Goal: Task Accomplishment & Management: Manage account settings

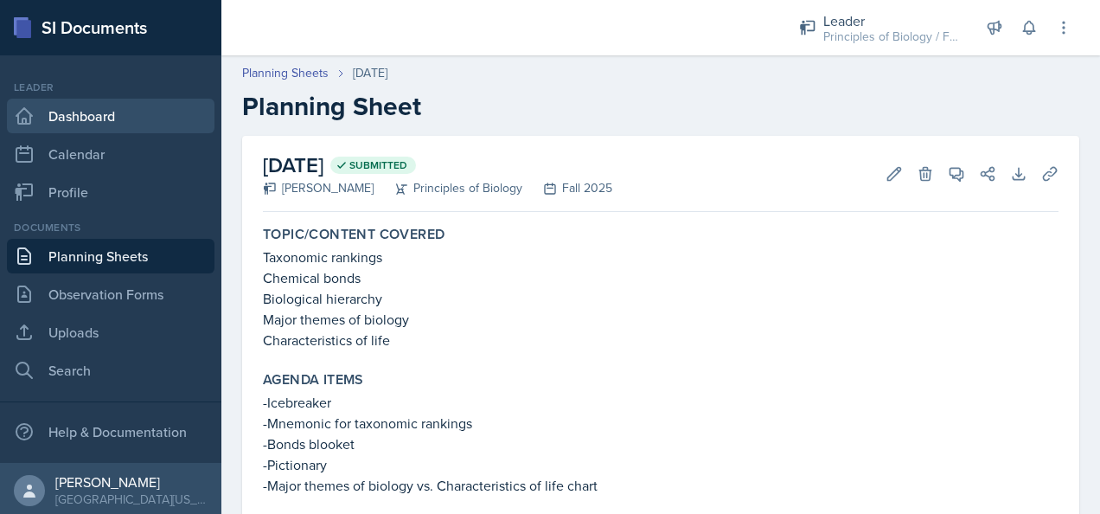
click at [107, 118] on link "Dashboard" at bounding box center [111, 116] width 208 height 35
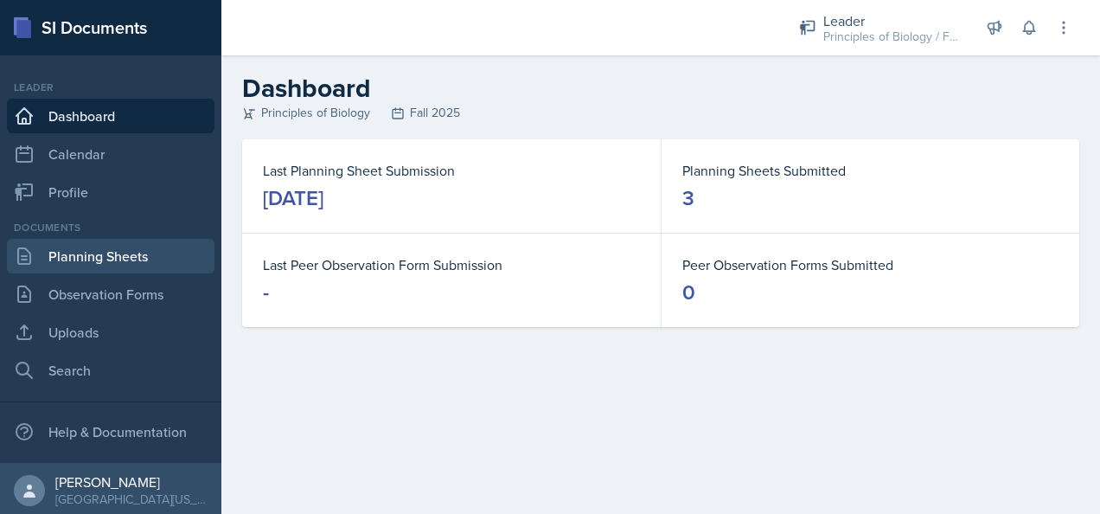
click at [121, 259] on link "Planning Sheets" at bounding box center [111, 256] width 208 height 35
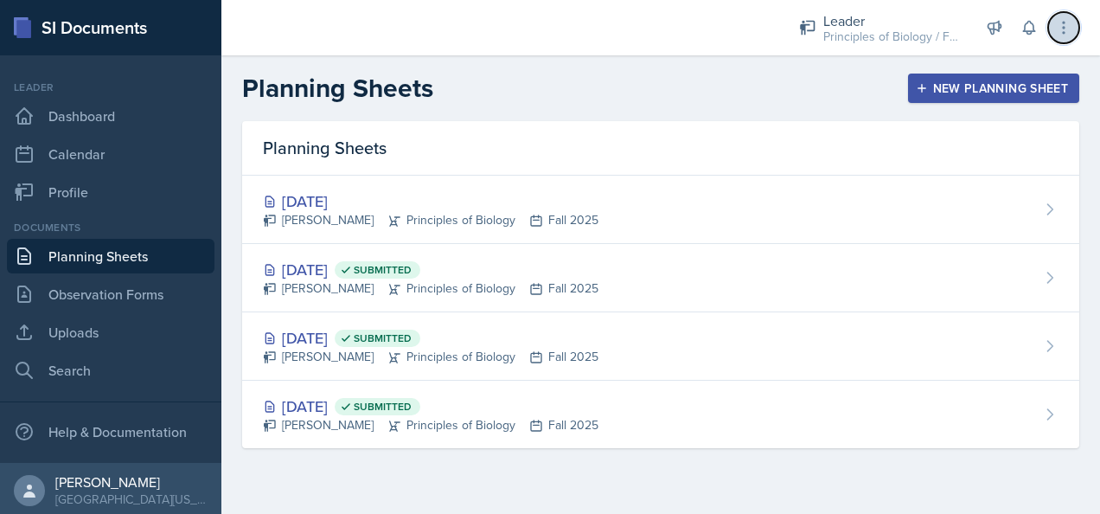
click at [1062, 28] on icon at bounding box center [1063, 27] width 17 height 17
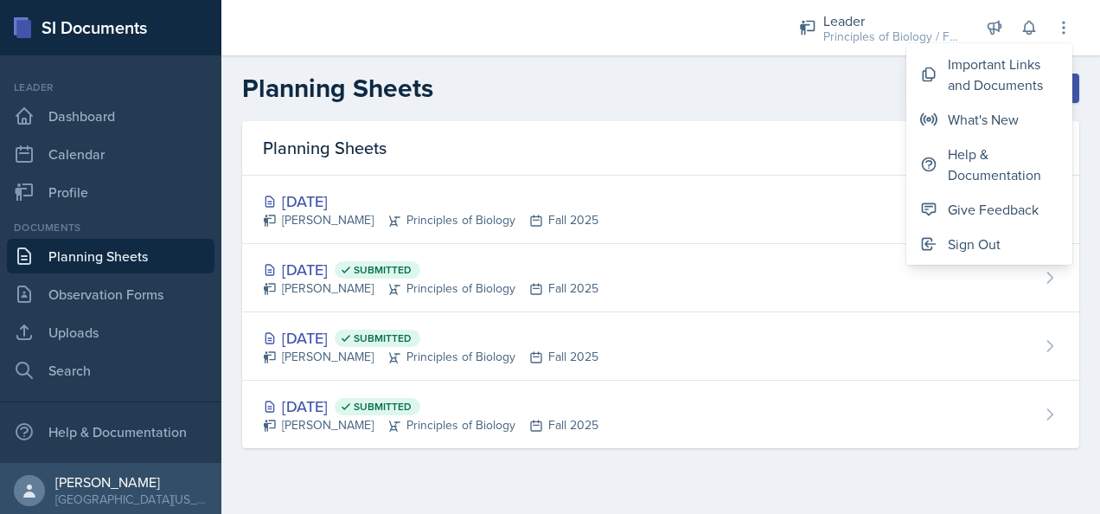
drag, startPoint x: 962, startPoint y: 243, endPoint x: 713, endPoint y: 48, distance: 316.2
click at [713, 48] on div at bounding box center [494, 27] width 519 height 55
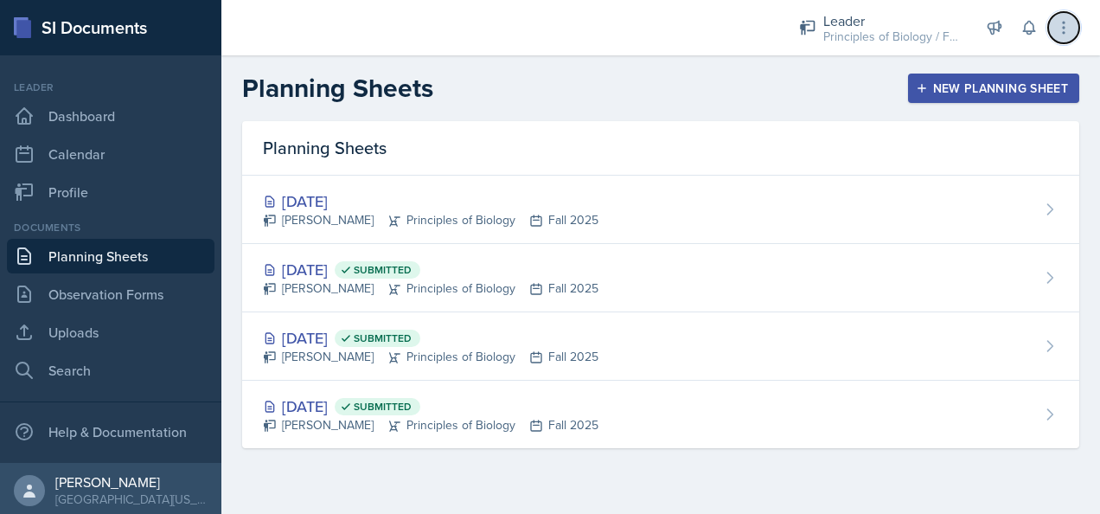
click at [1060, 29] on icon at bounding box center [1063, 27] width 17 height 17
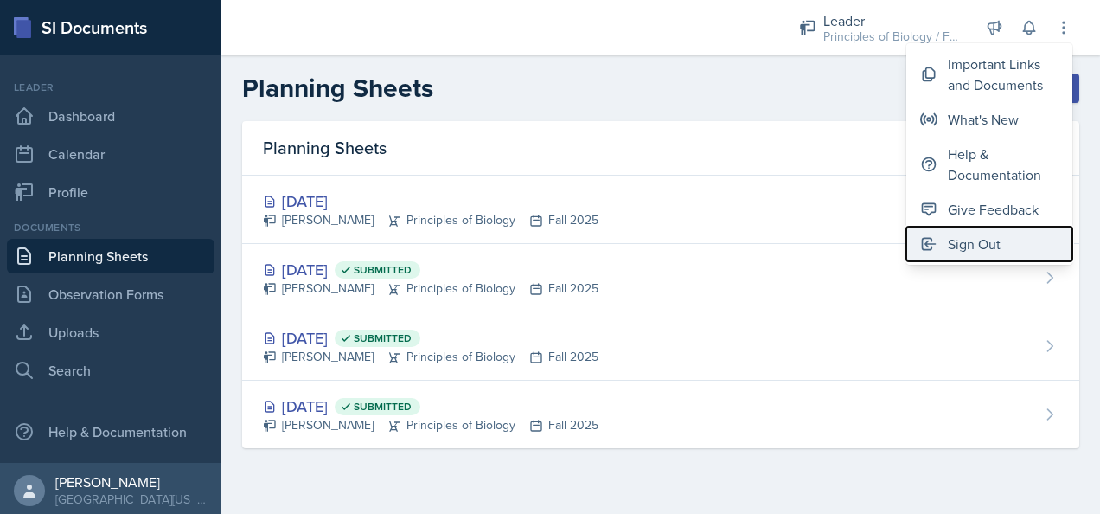
click at [967, 248] on div "Sign Out" at bounding box center [974, 244] width 53 height 21
